Goal: Task Accomplishment & Management: Manage account settings

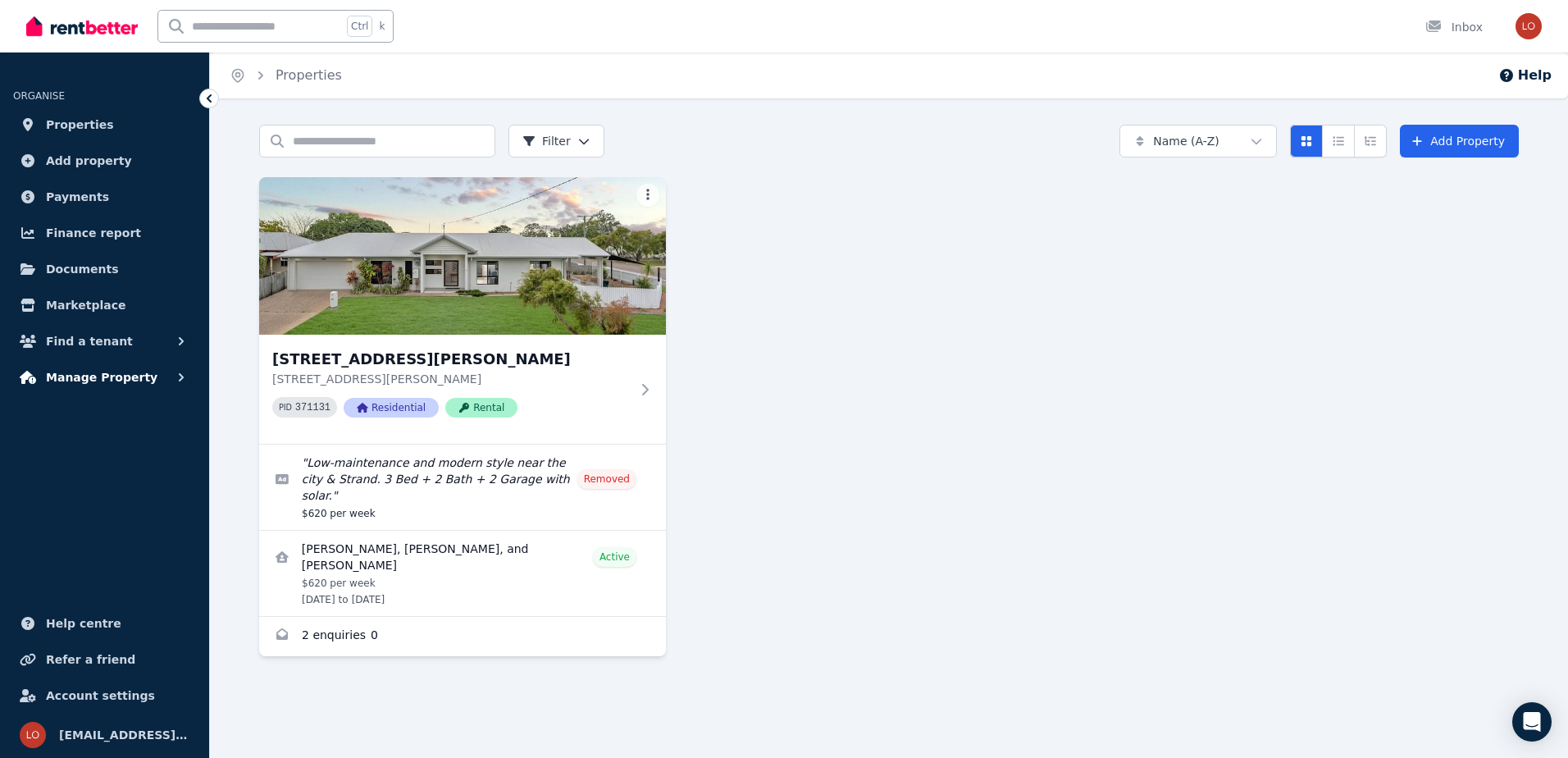
click at [52, 368] on span "Manage Property" at bounding box center [101, 377] width 112 height 20
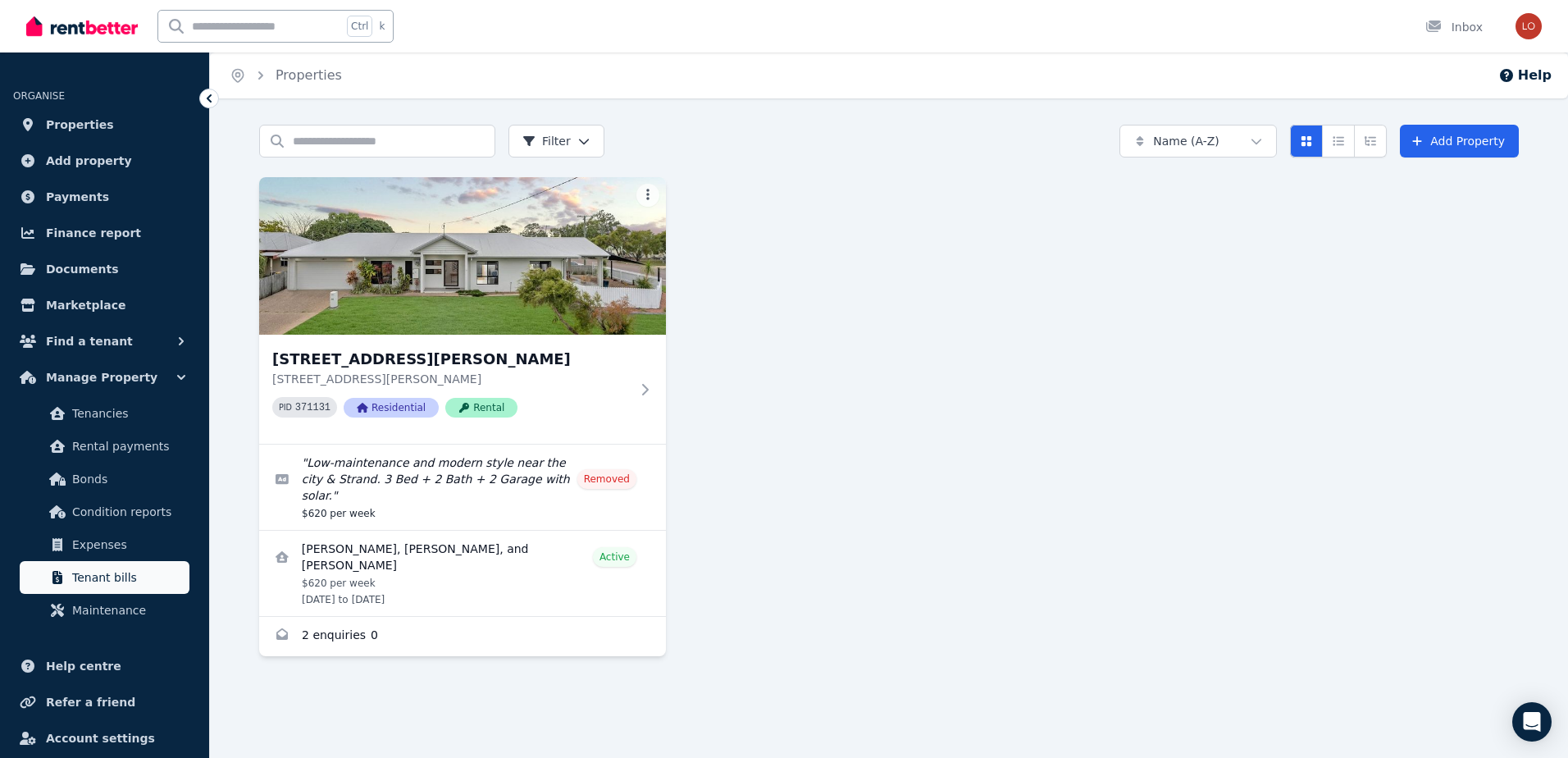
click at [113, 574] on span "Tenant bills" at bounding box center [127, 577] width 111 height 20
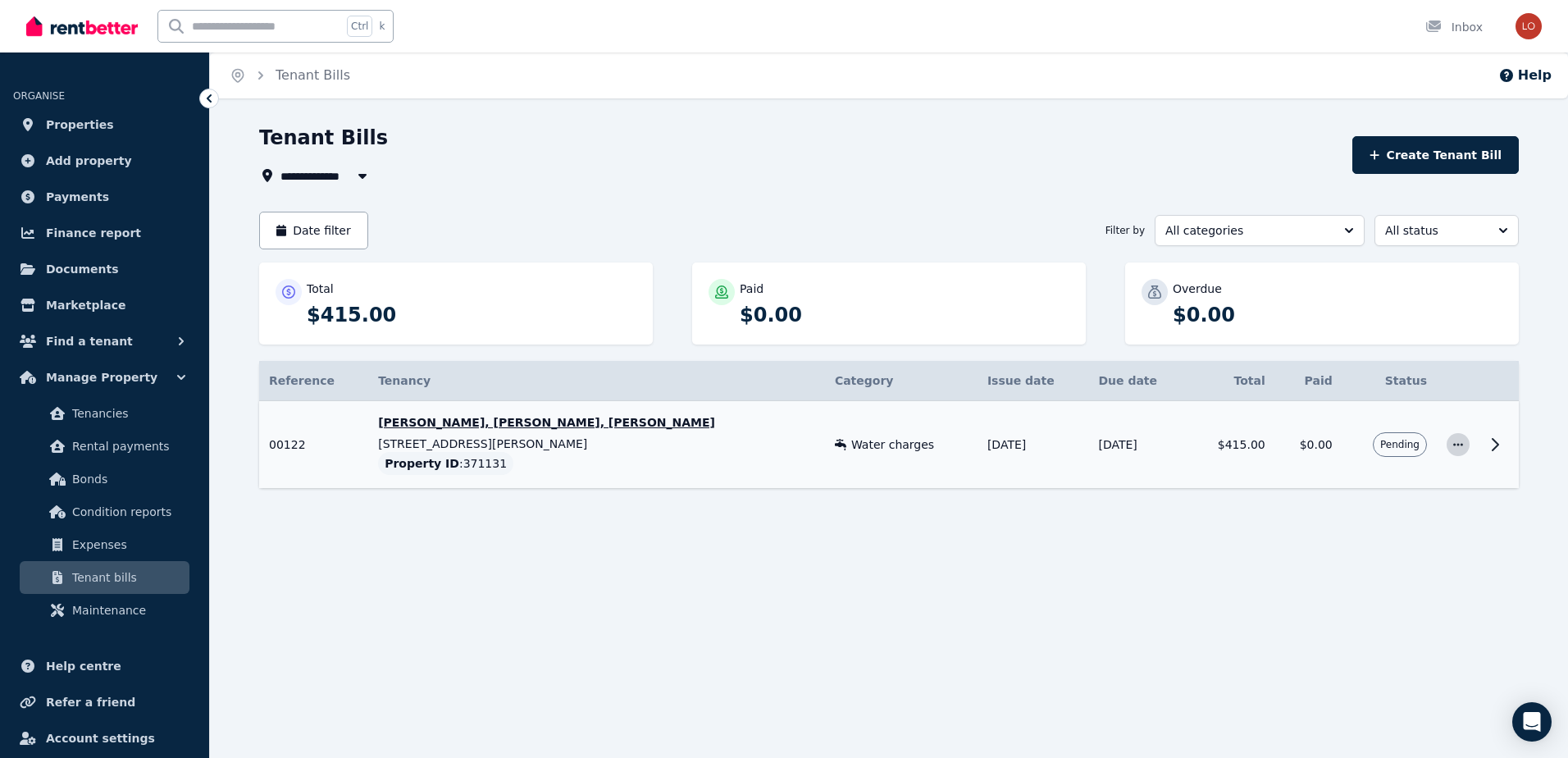
click at [1459, 436] on span "button" at bounding box center [1457, 445] width 23 height 23
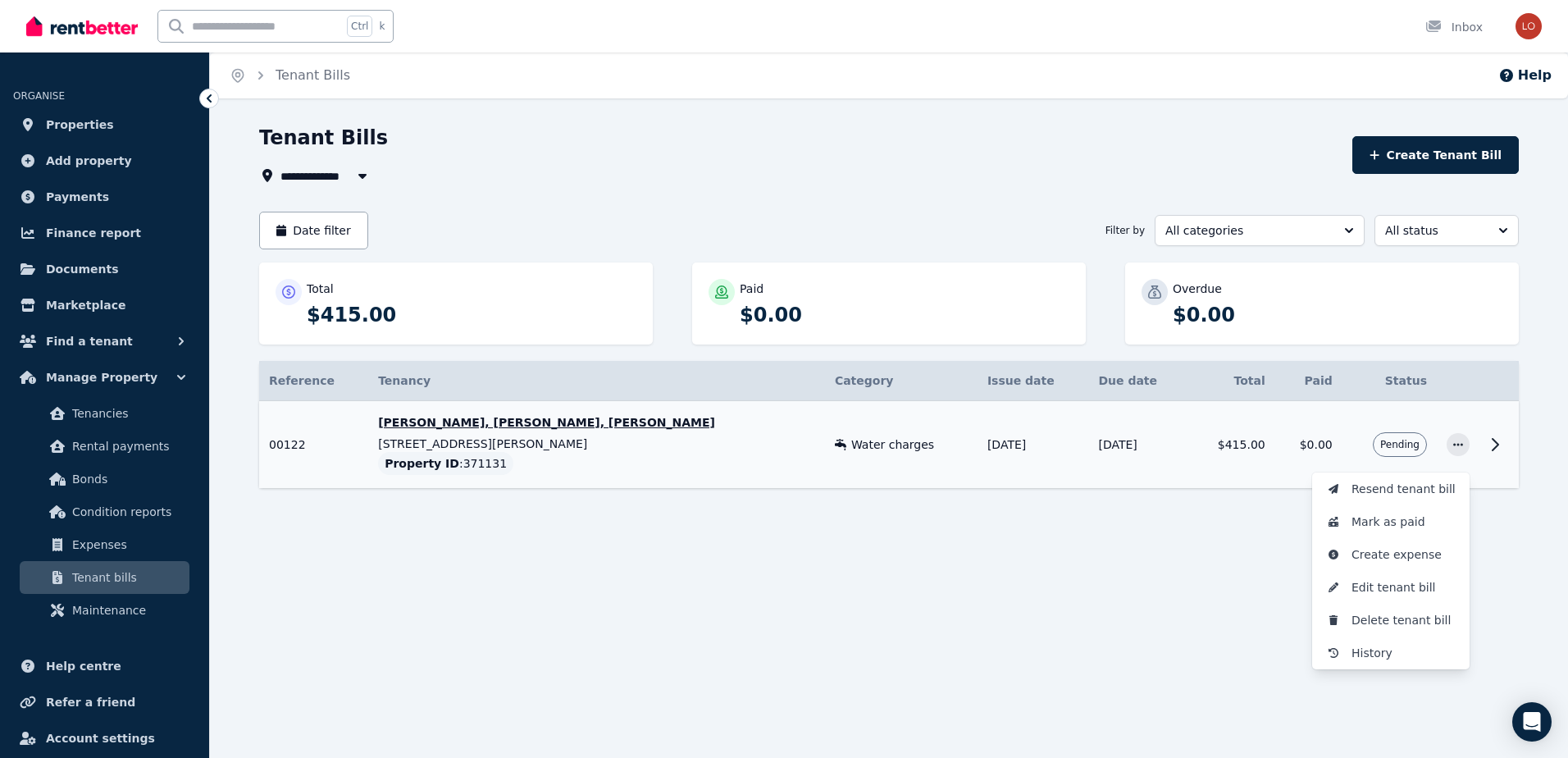
click at [1491, 439] on icon at bounding box center [1495, 444] width 20 height 20
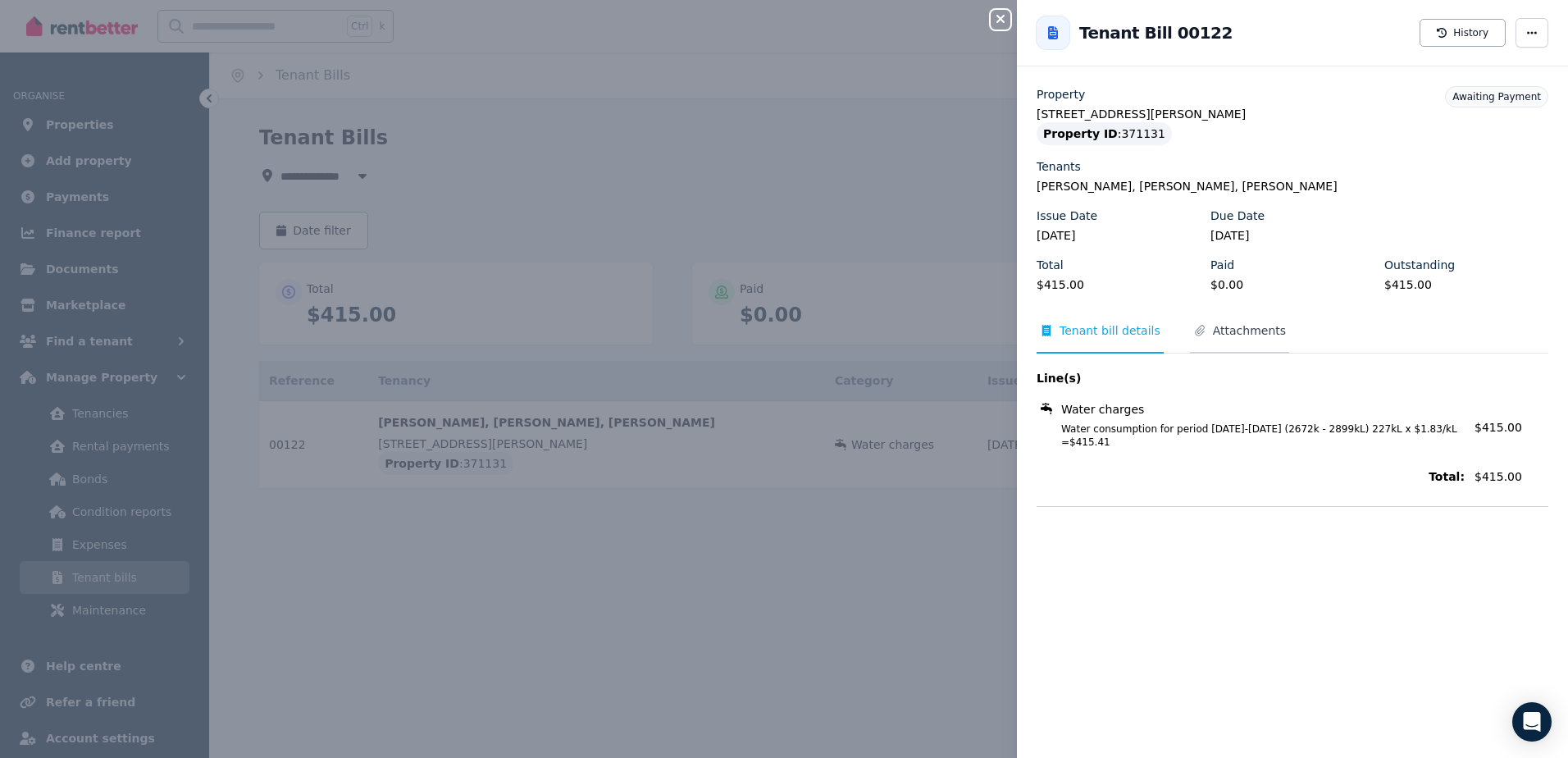
click at [1258, 322] on span "Attachments" at bounding box center [1249, 330] width 73 height 17
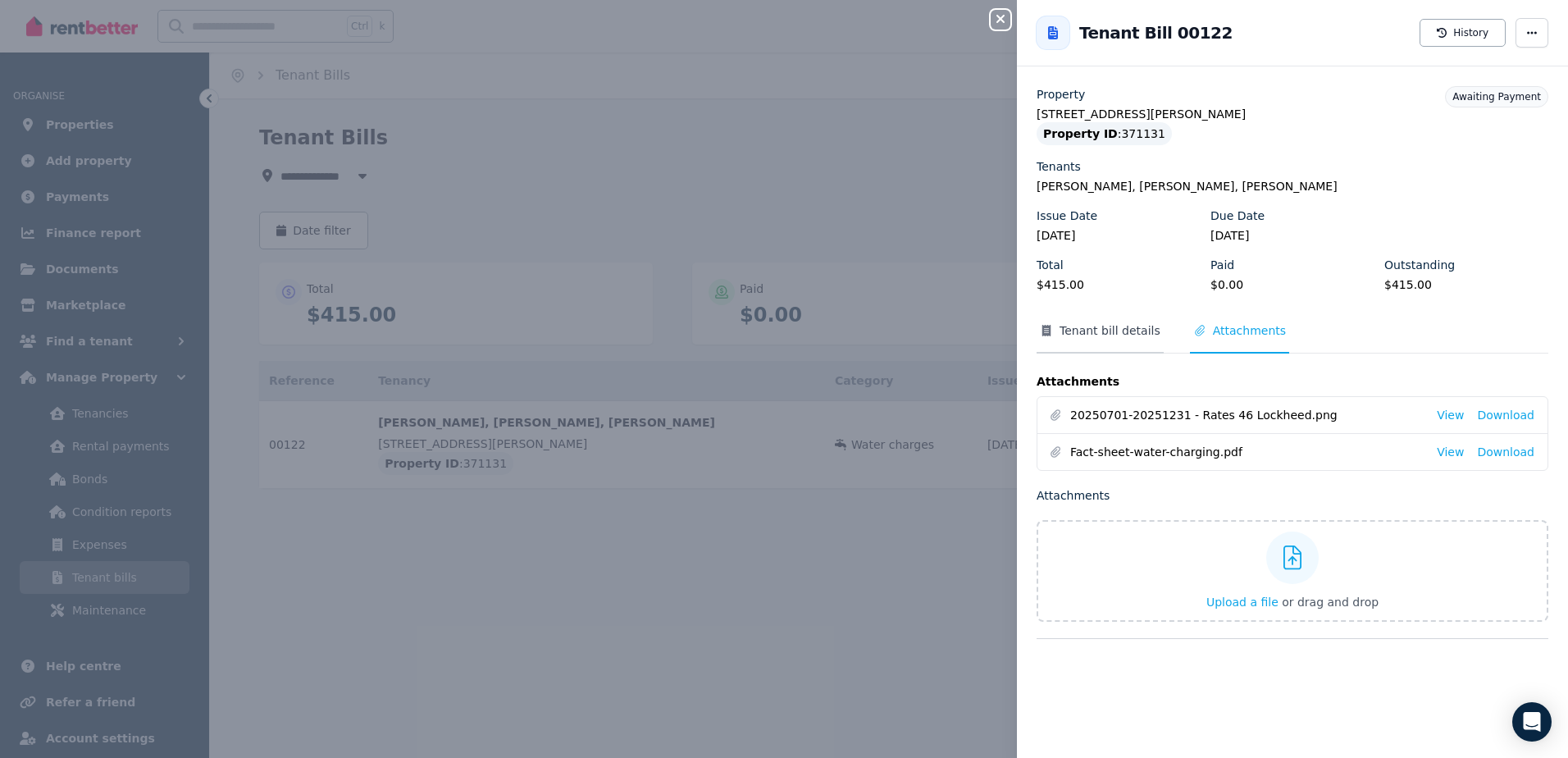
click at [1123, 334] on span "Tenant bill details" at bounding box center [1110, 330] width 100 height 17
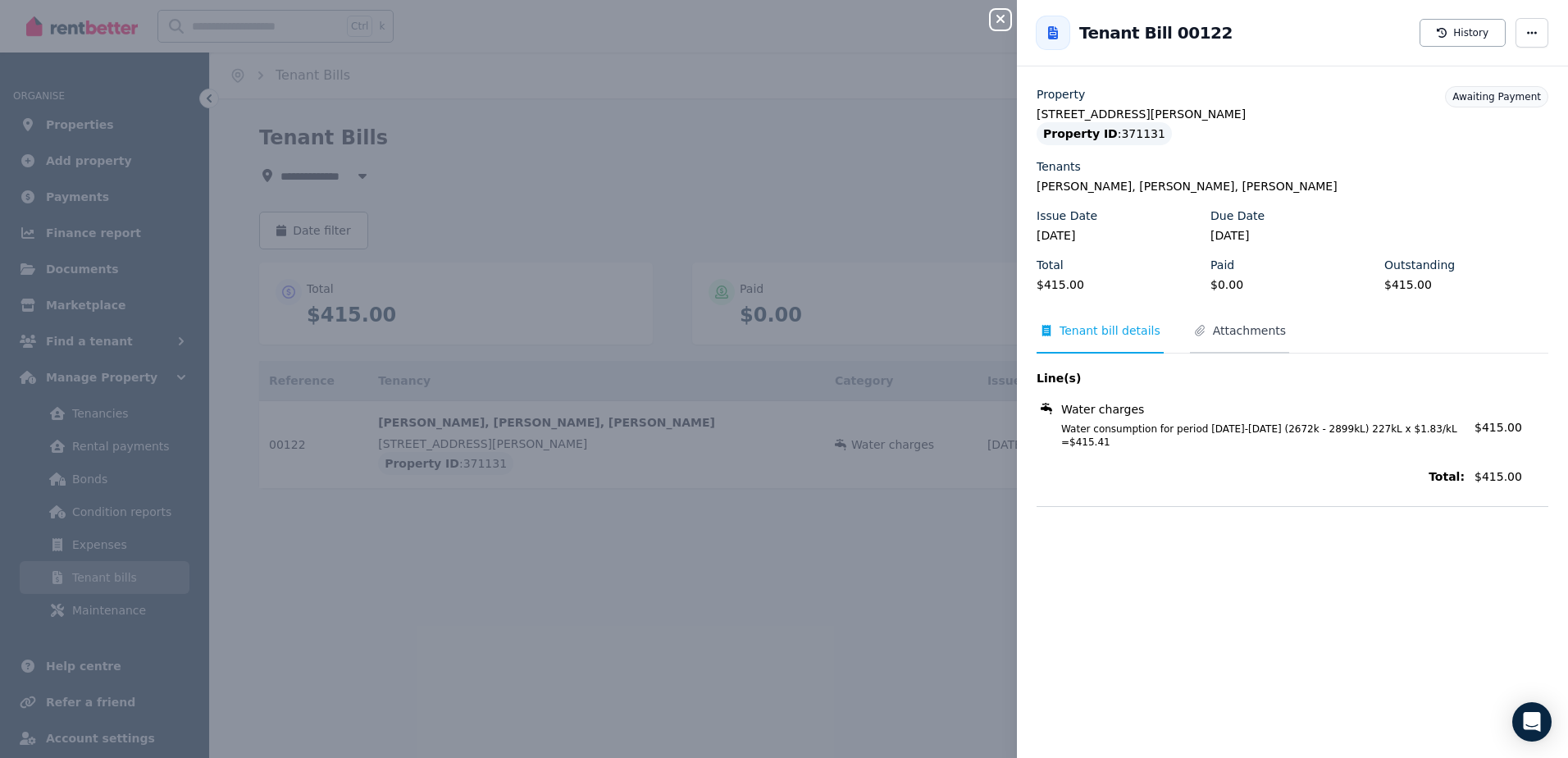
click at [1223, 329] on span "Attachments" at bounding box center [1249, 330] width 73 height 17
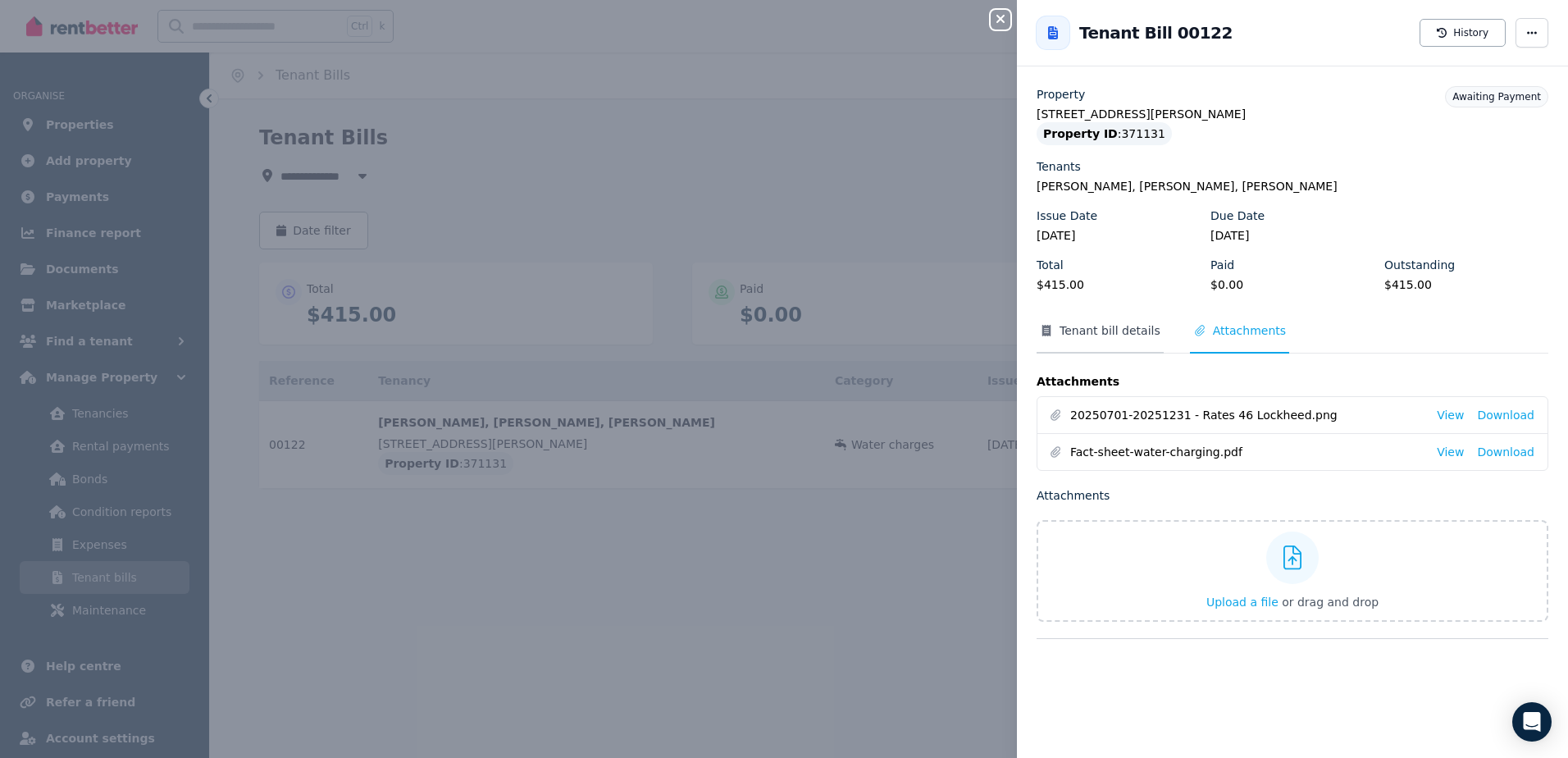
click at [1126, 329] on span "Tenant bill details" at bounding box center [1110, 330] width 100 height 17
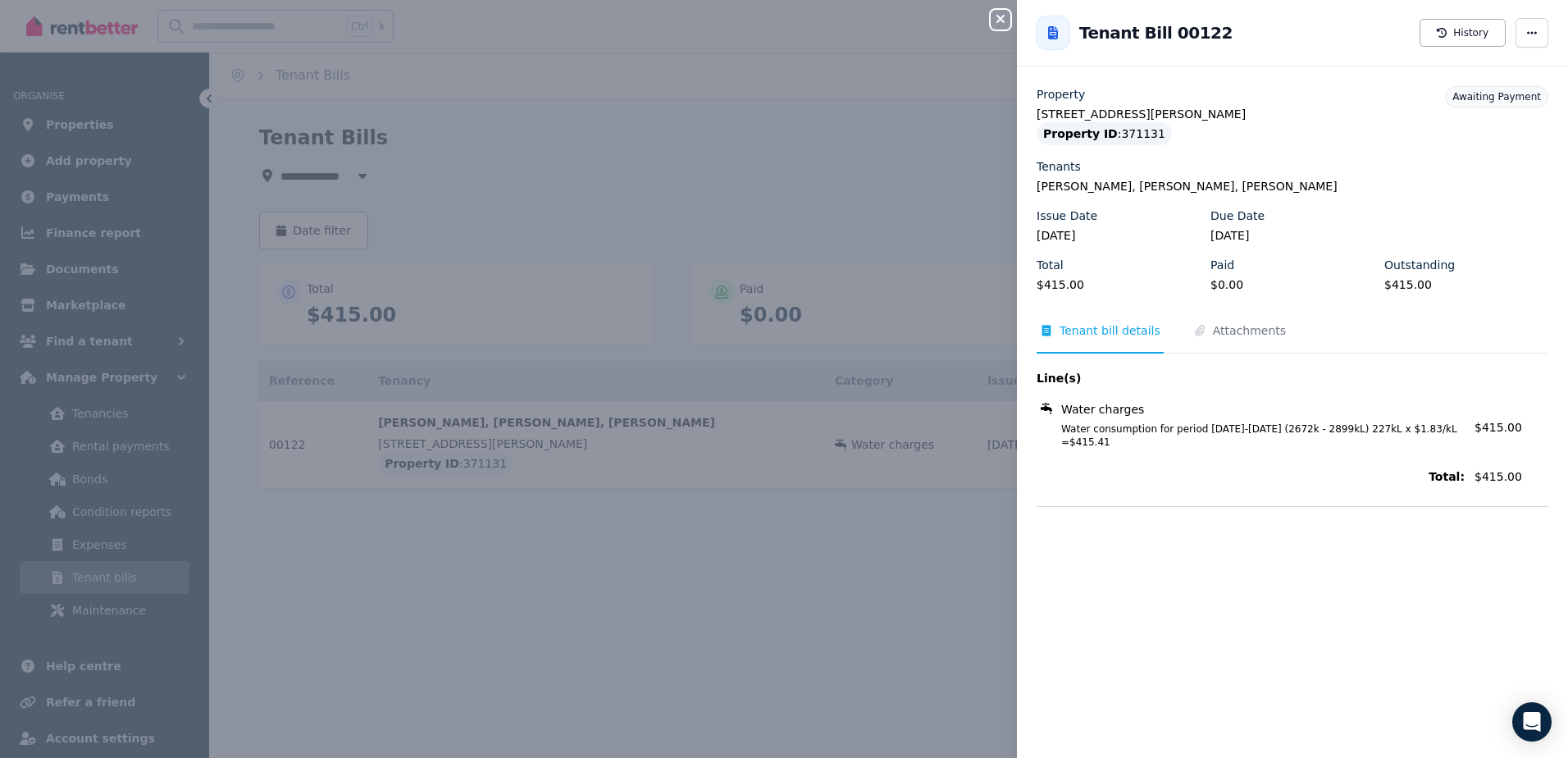
click at [991, 16] on icon "button" at bounding box center [1000, 19] width 20 height 13
